Goal: Task Accomplishment & Management: Use online tool/utility

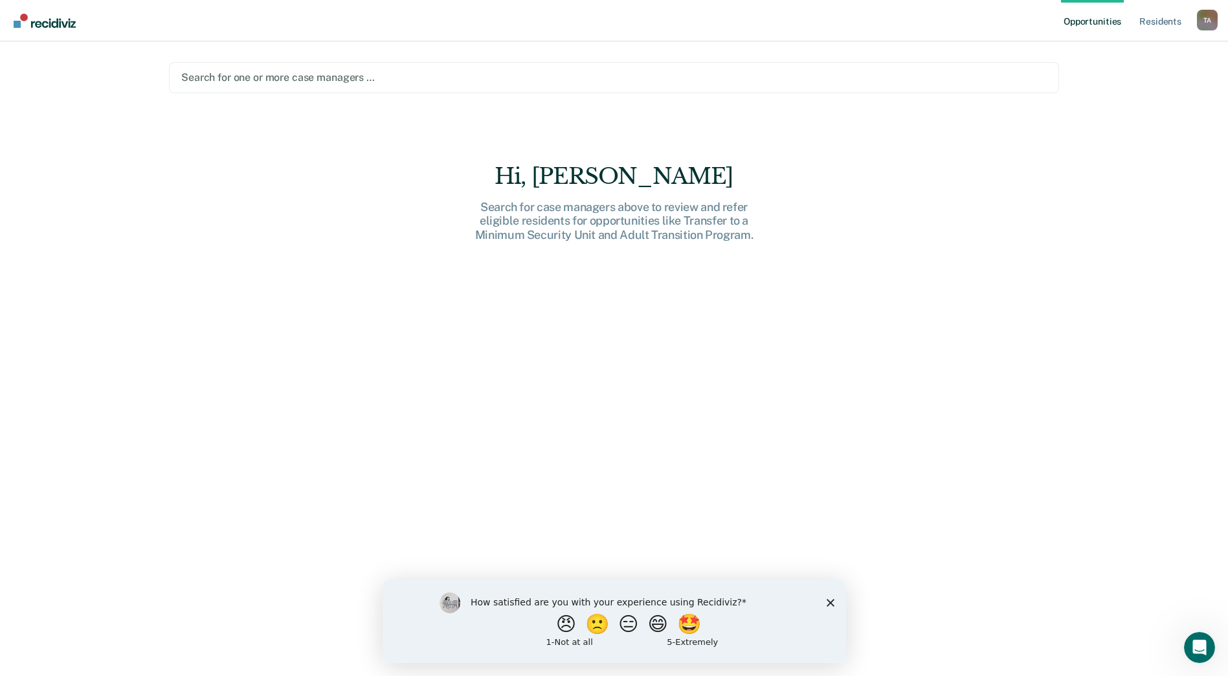
click at [309, 72] on div at bounding box center [614, 77] width 866 height 15
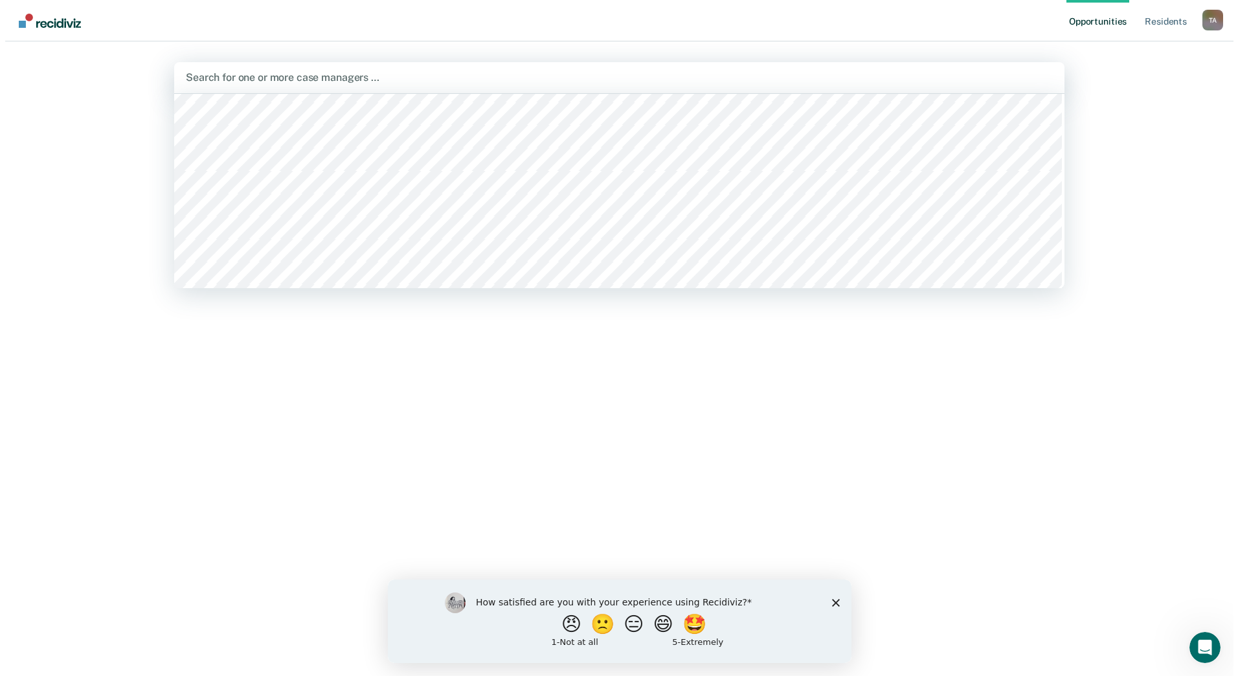
scroll to position [129, 0]
click at [459, 80] on div at bounding box center [619, 77] width 874 height 15
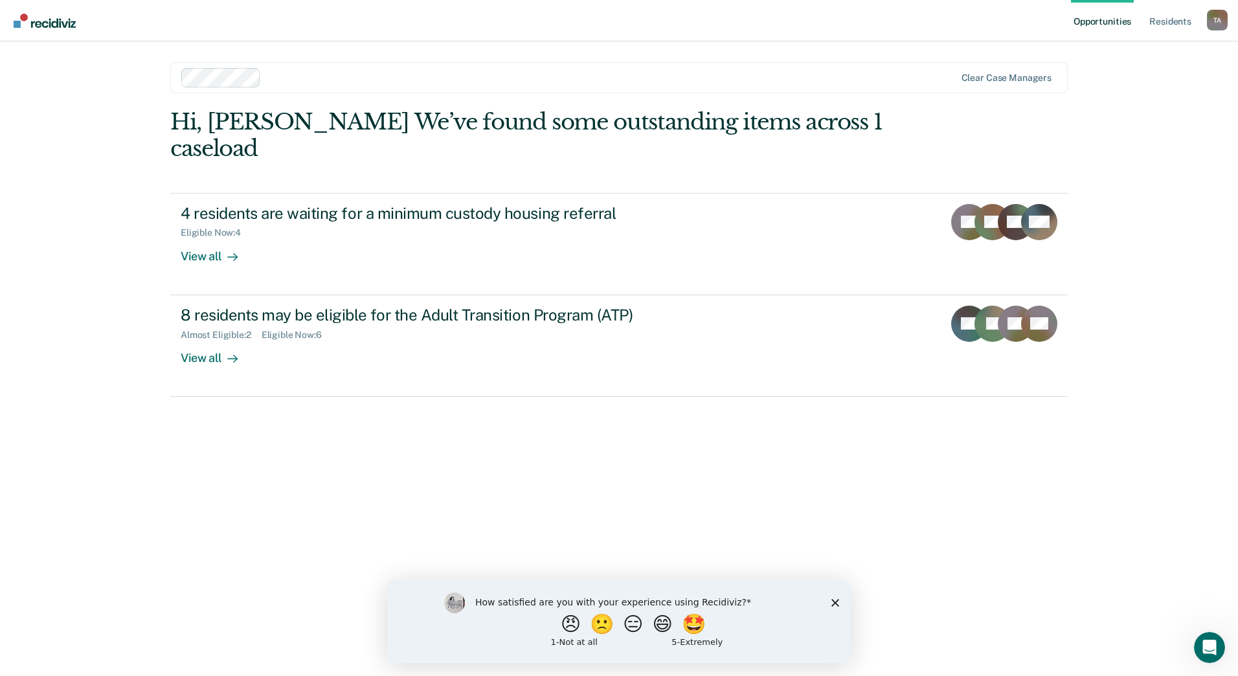
click at [339, 78] on div at bounding box center [610, 77] width 689 height 15
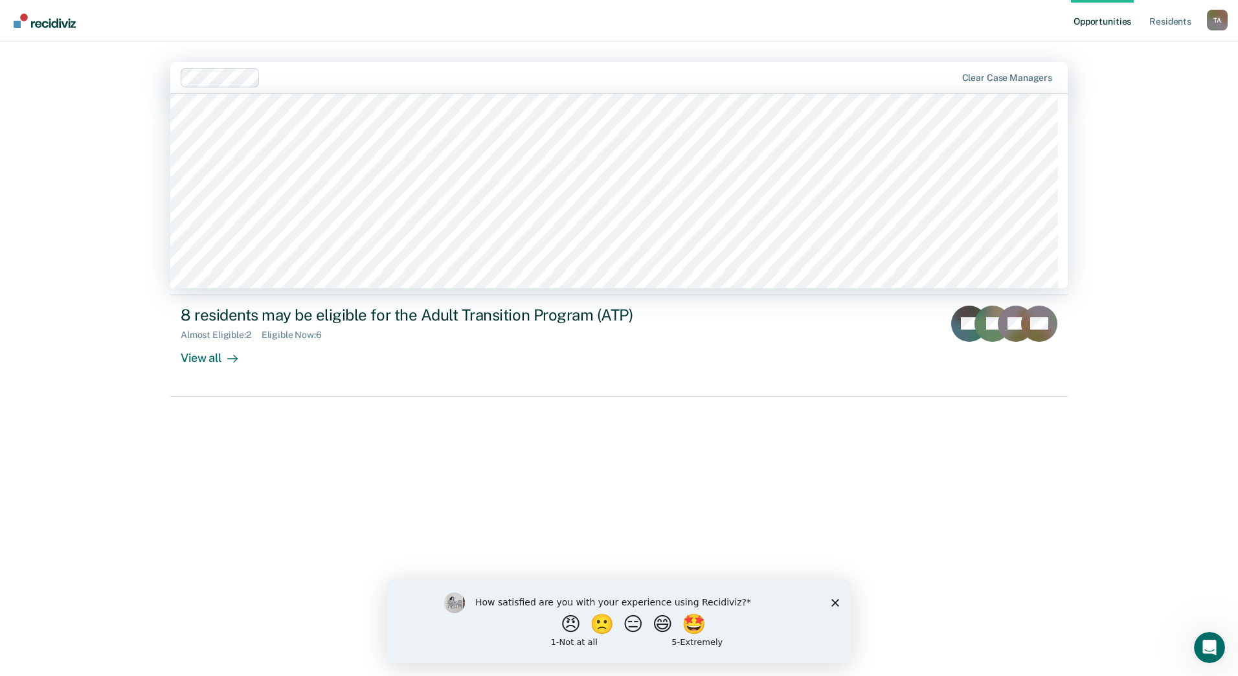
scroll to position [194, 0]
click at [365, 73] on div at bounding box center [651, 77] width 607 height 15
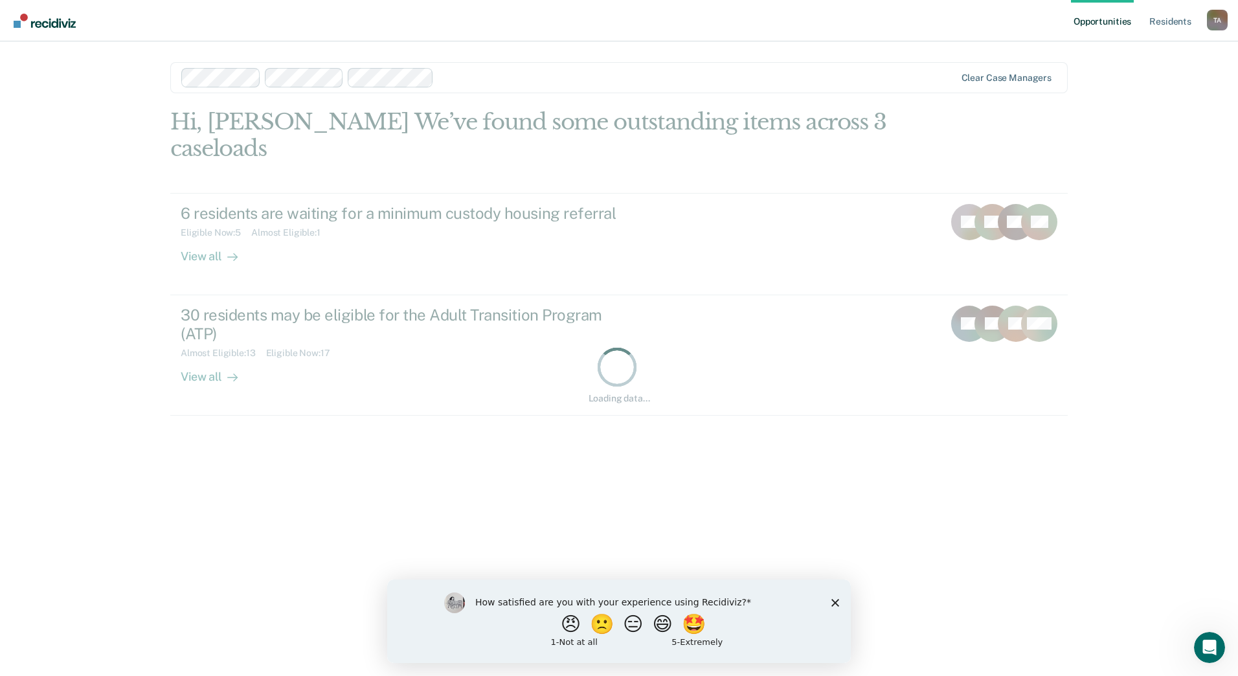
click at [454, 71] on div at bounding box center [697, 77] width 516 height 15
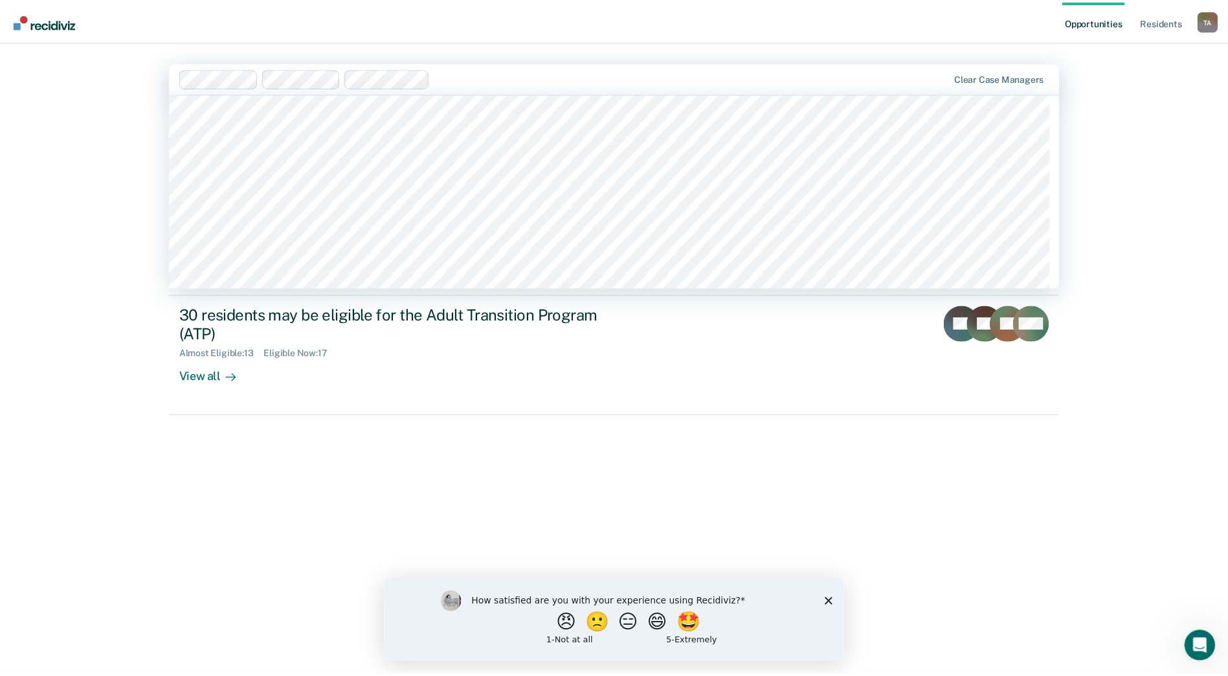
scroll to position [579, 0]
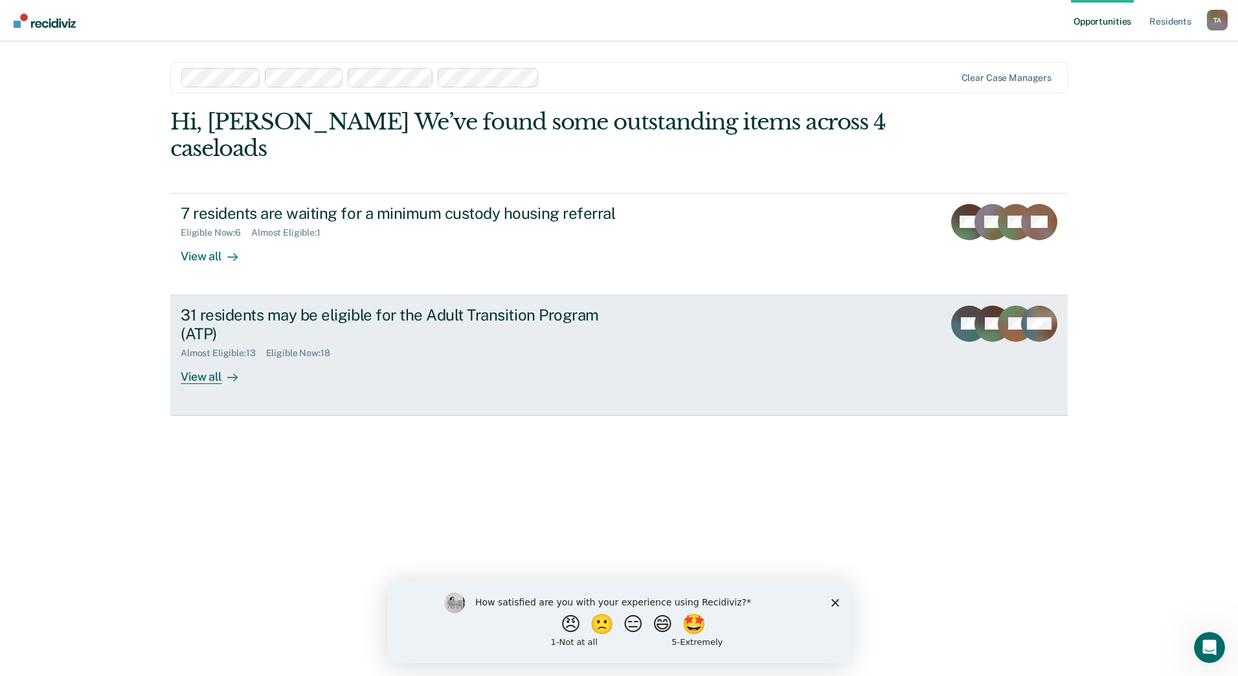
click at [211, 379] on div "View all" at bounding box center [217, 371] width 73 height 25
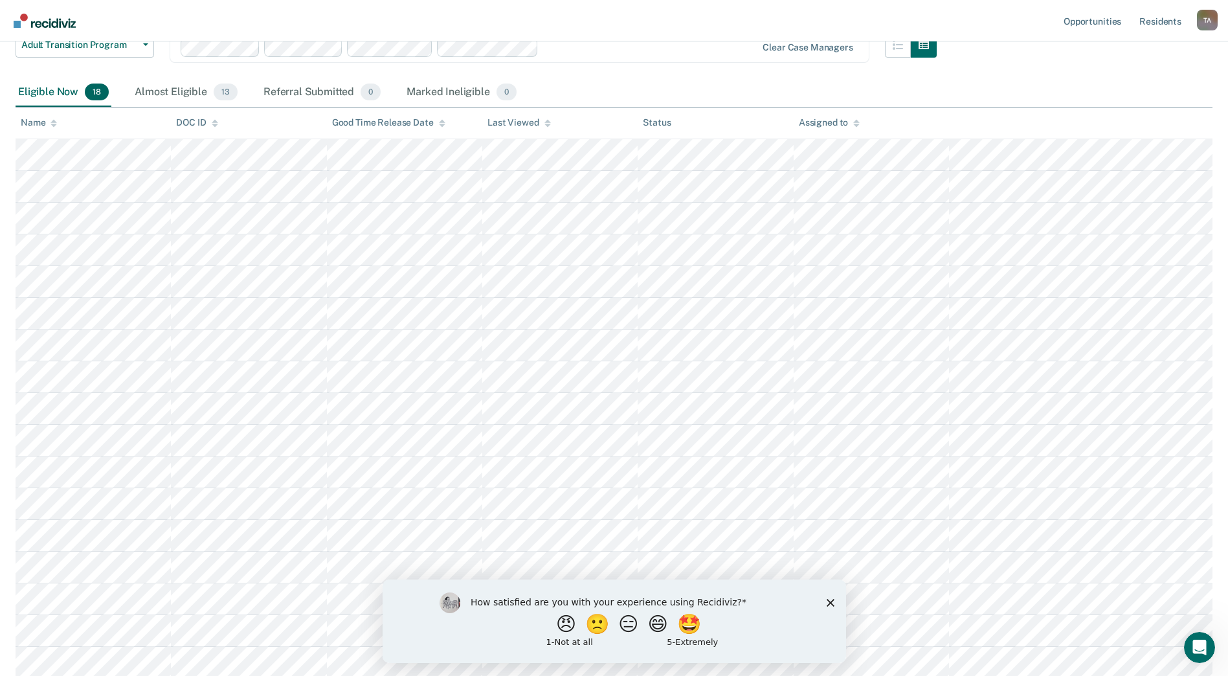
scroll to position [65, 0]
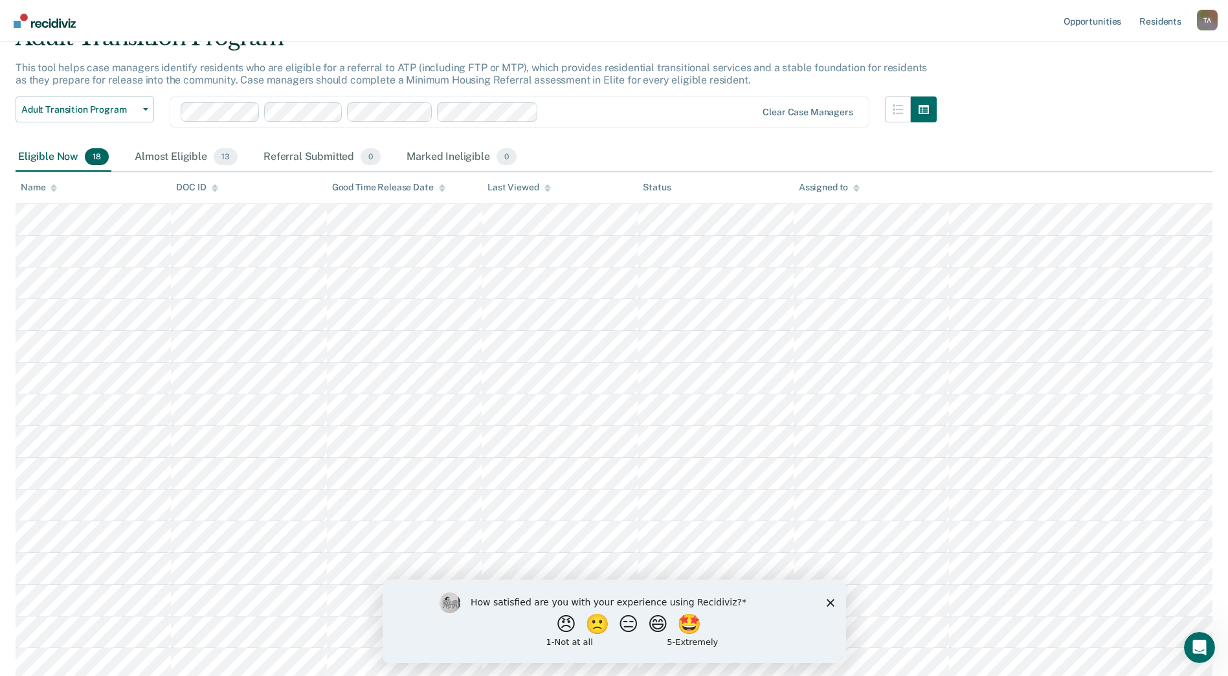
click at [826, 601] on icon "Close survey" at bounding box center [830, 602] width 8 height 8
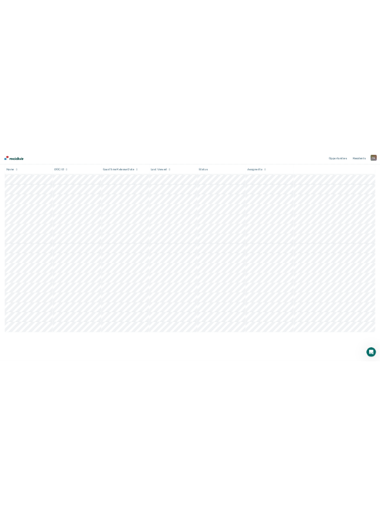
scroll to position [0, 0]
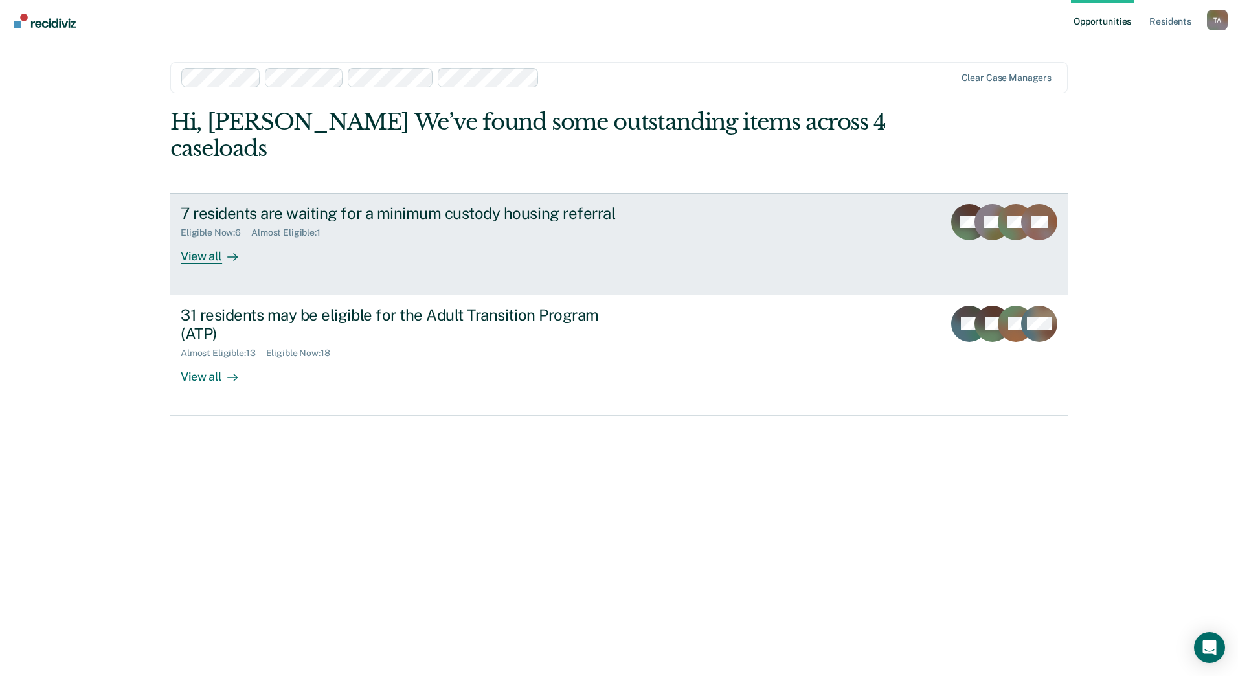
click at [204, 263] on div "View all" at bounding box center [217, 250] width 73 height 25
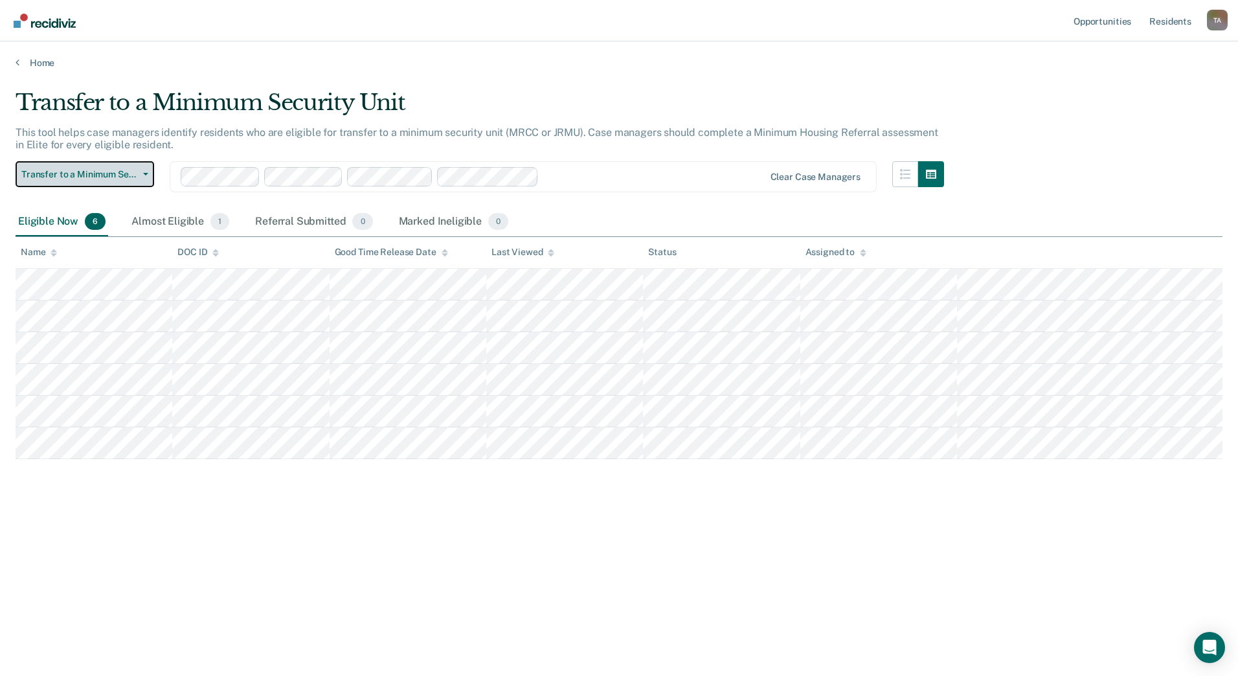
click at [129, 173] on span "Transfer to a Minimum Security Unit" at bounding box center [79, 174] width 117 height 11
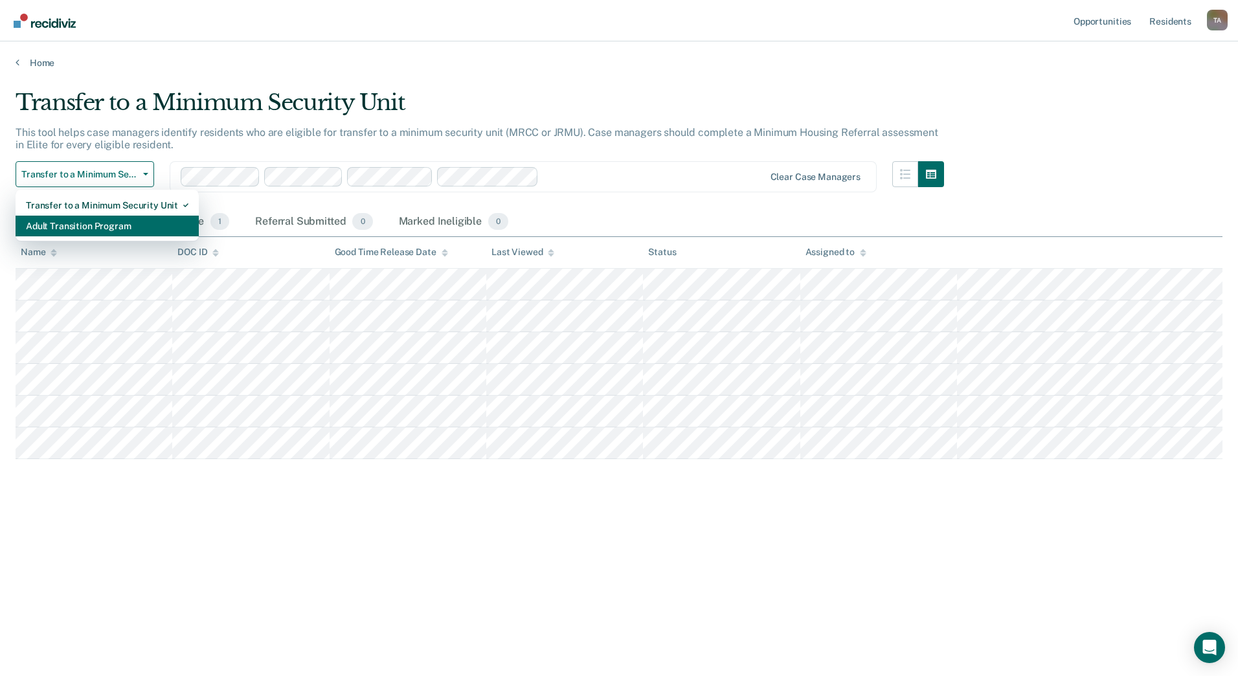
click at [117, 230] on div "Adult Transition Program" at bounding box center [107, 226] width 162 height 21
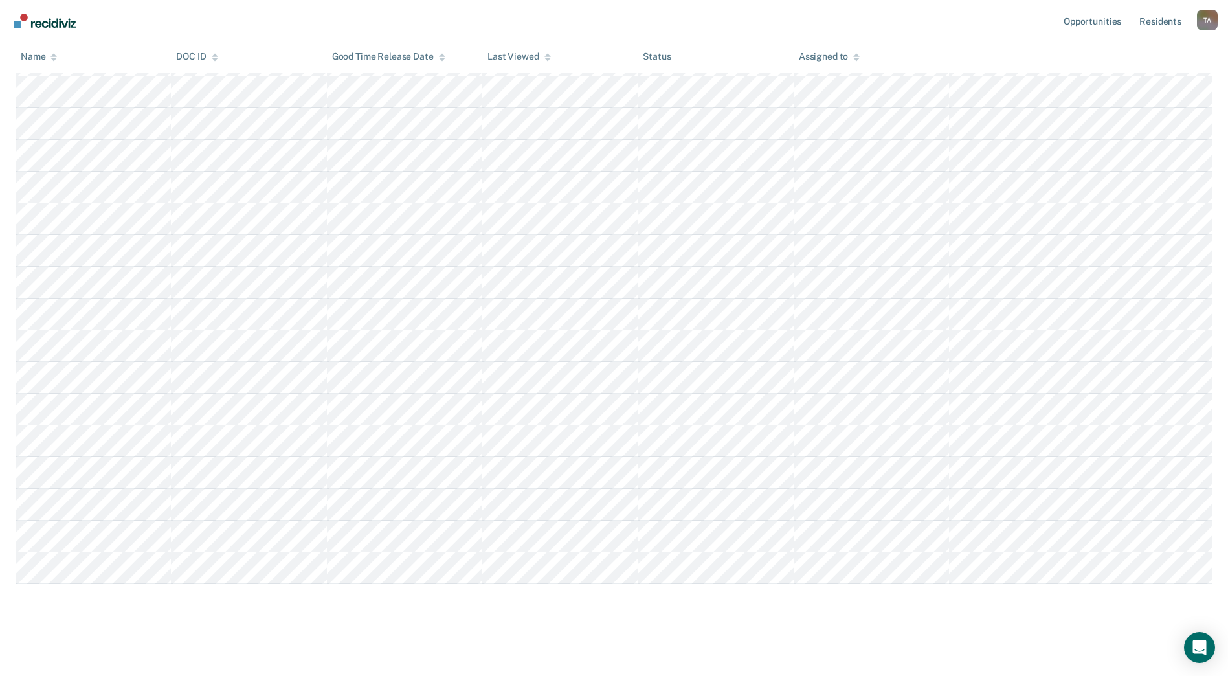
scroll to position [257, 0]
